Goal: Task Accomplishment & Management: Use online tool/utility

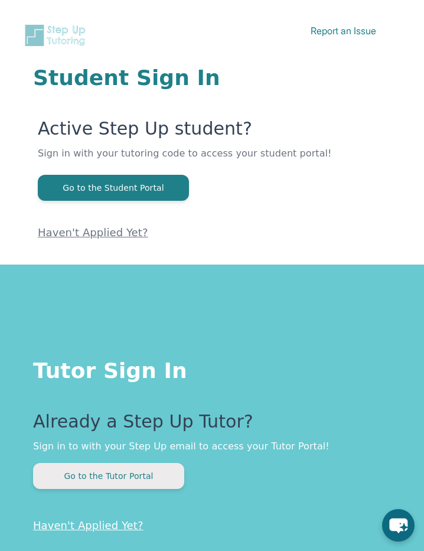
click at [107, 481] on button "Go to the Tutor Portal" at bounding box center [108, 476] width 151 height 26
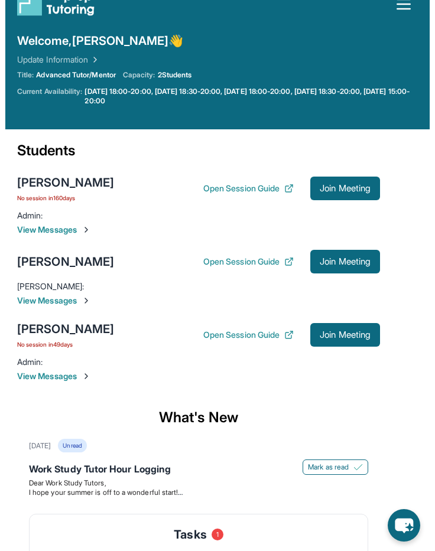
scroll to position [24, 0]
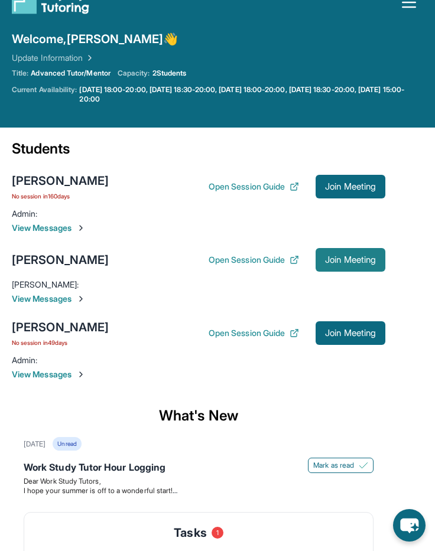
click at [374, 257] on span "Join Meeting" at bounding box center [350, 260] width 51 height 7
